Goal: Task Accomplishment & Management: Manage account settings

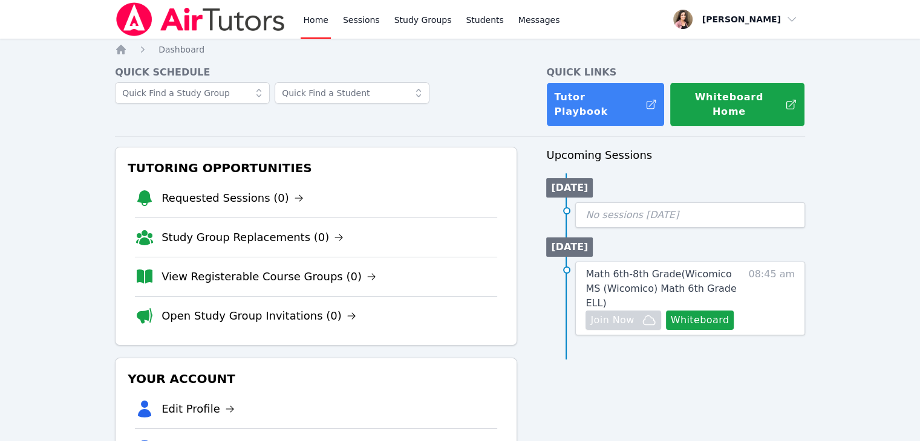
click at [752, 268] on div "Math 6th-8th Grade ( Wicomico MS (Wicomico) Math 6th Grade ELL ) Hidden Join No…" at bounding box center [690, 299] width 230 height 74
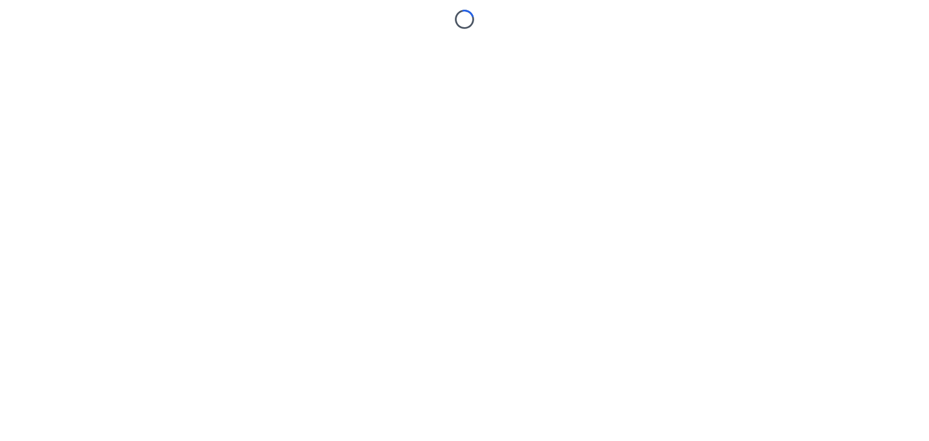
click at [676, 264] on body "Loading..." at bounding box center [464, 220] width 929 height 441
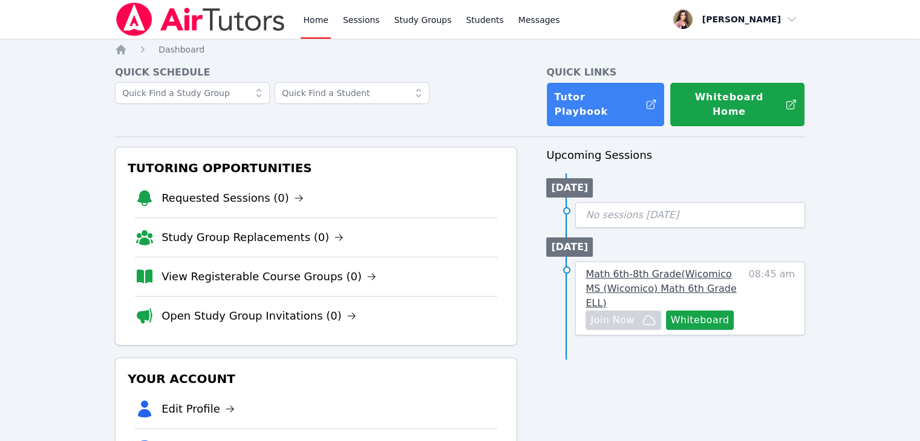
click at [664, 268] on span "Math 6th-8th Grade ( Wicomico MS (Wicomico) Math 6th Grade ELL )" at bounding box center [660, 288] width 151 height 41
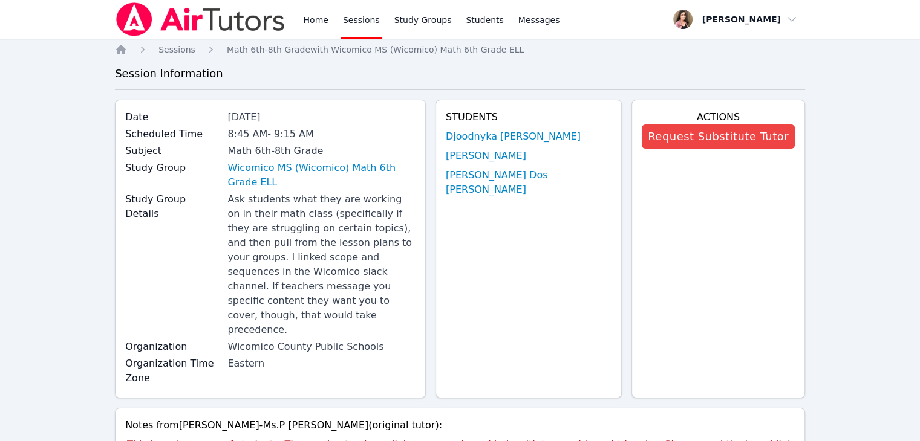
drag, startPoint x: 134, startPoint y: 67, endPoint x: 109, endPoint y: 44, distance: 34.2
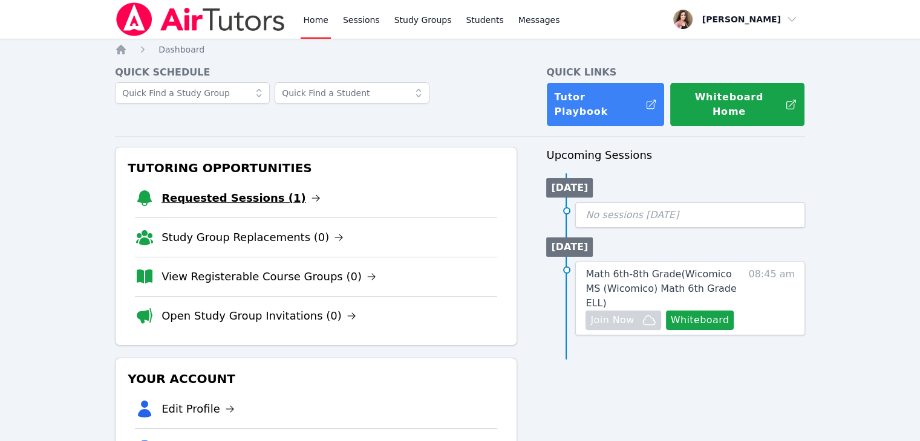
click at [211, 190] on link "Requested Sessions (1)" at bounding box center [240, 198] width 159 height 17
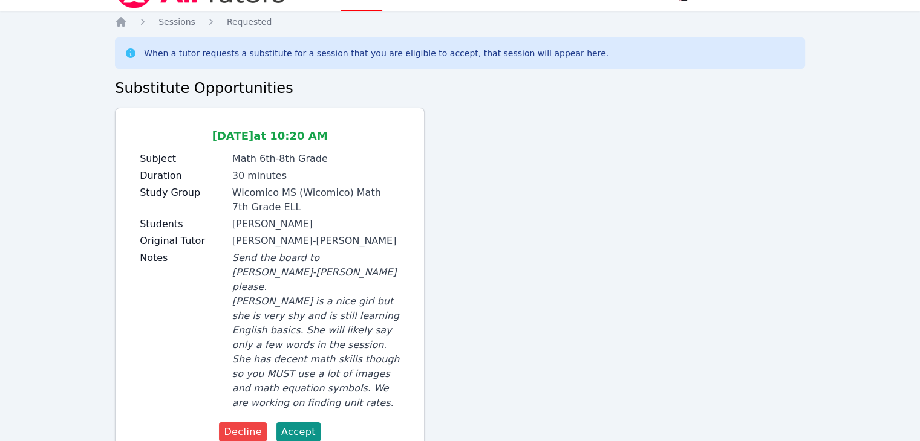
scroll to position [44, 0]
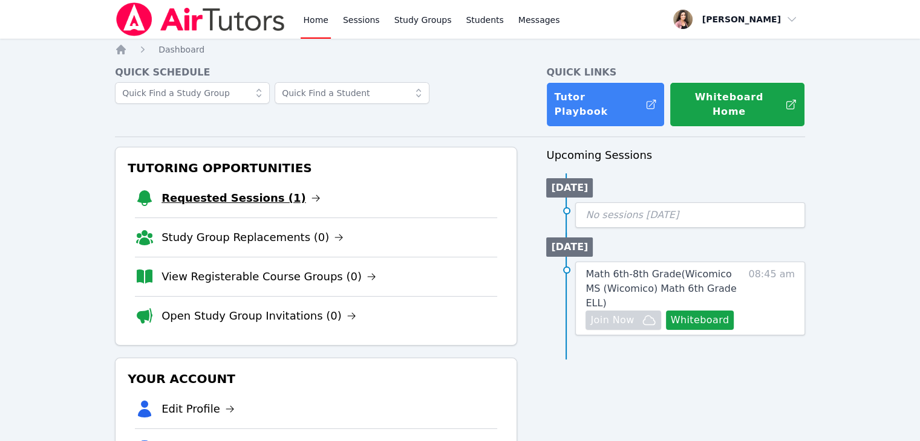
click at [261, 190] on link "Requested Sessions (1)" at bounding box center [240, 198] width 159 height 17
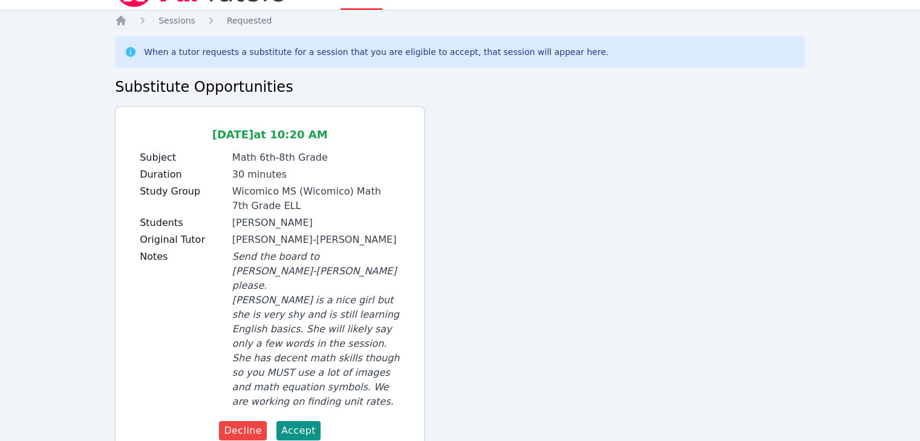
scroll to position [44, 0]
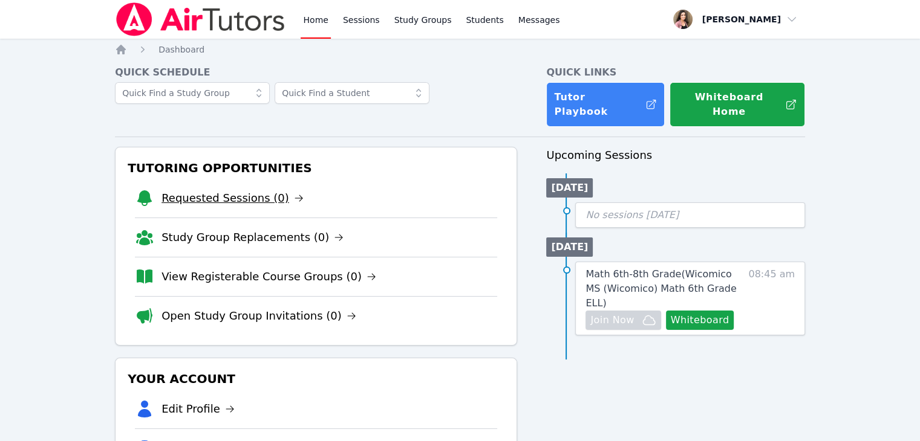
click at [251, 190] on link "Requested Sessions (0)" at bounding box center [232, 198] width 142 height 17
